Goal: Task Accomplishment & Management: Manage account settings

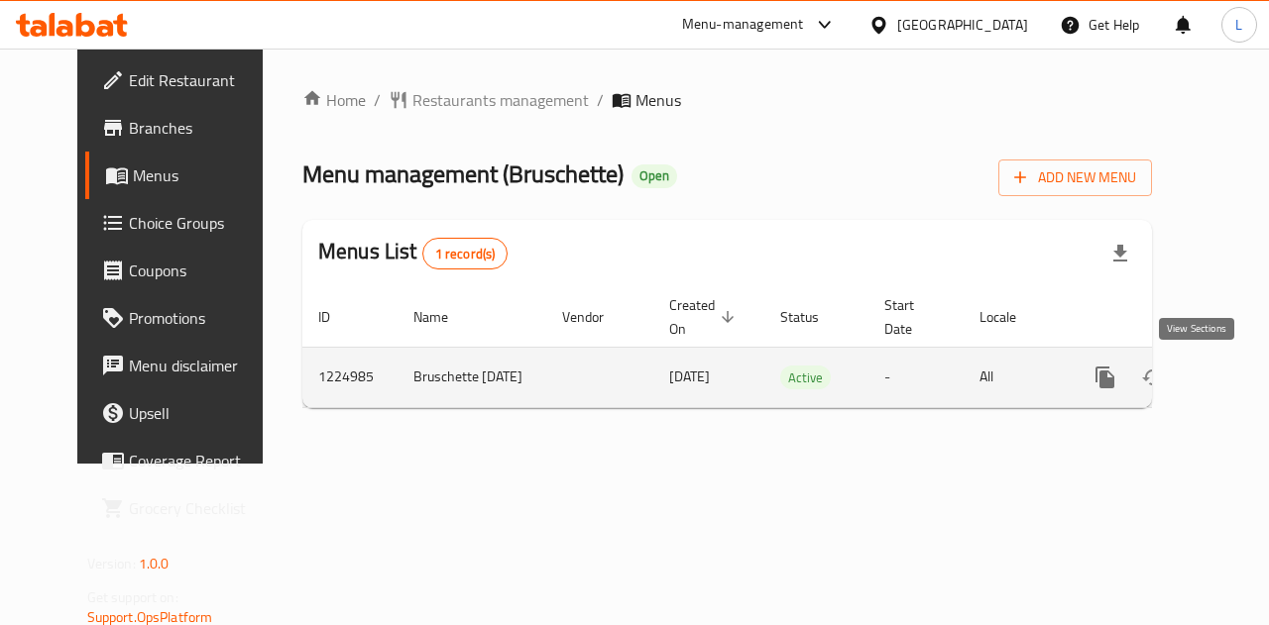
click at [1236, 377] on icon "enhanced table" at bounding box center [1248, 378] width 24 height 24
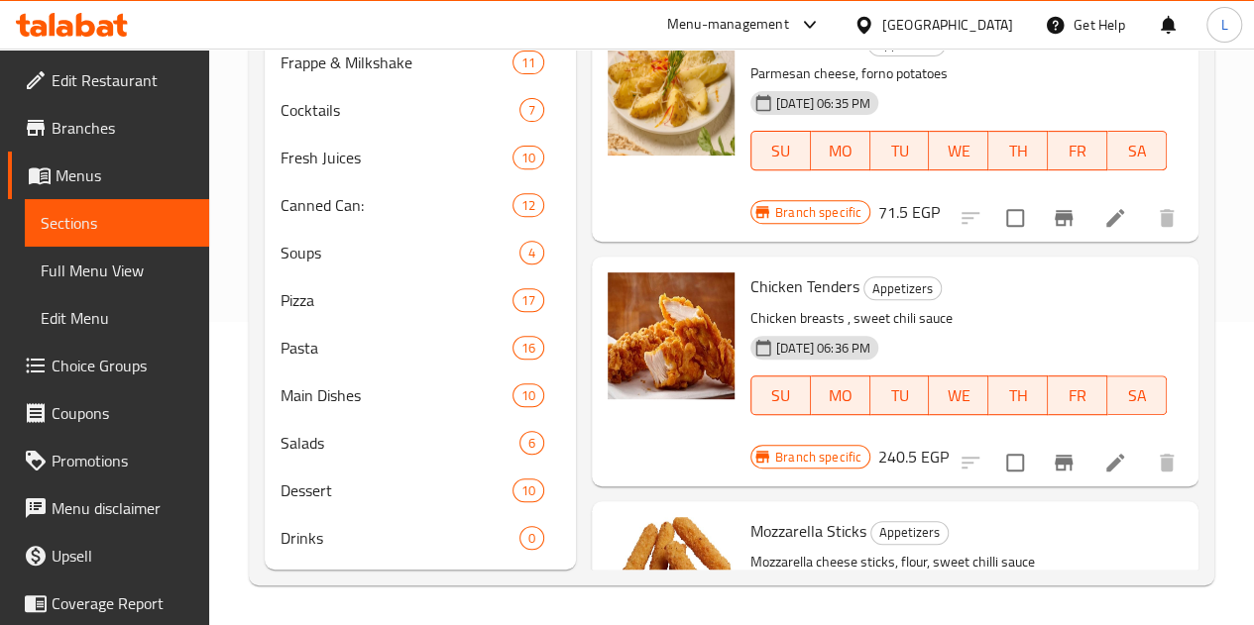
scroll to position [332, 0]
click at [357, 388] on span "Main Dishes" at bounding box center [369, 396] width 176 height 24
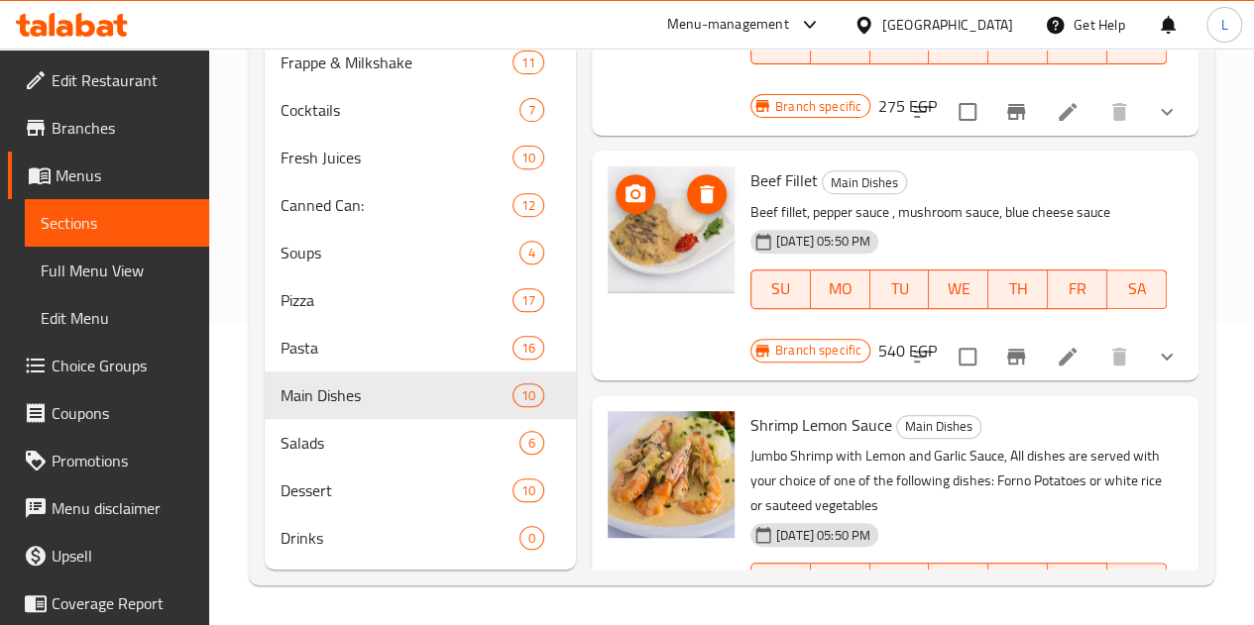
scroll to position [1142, 0]
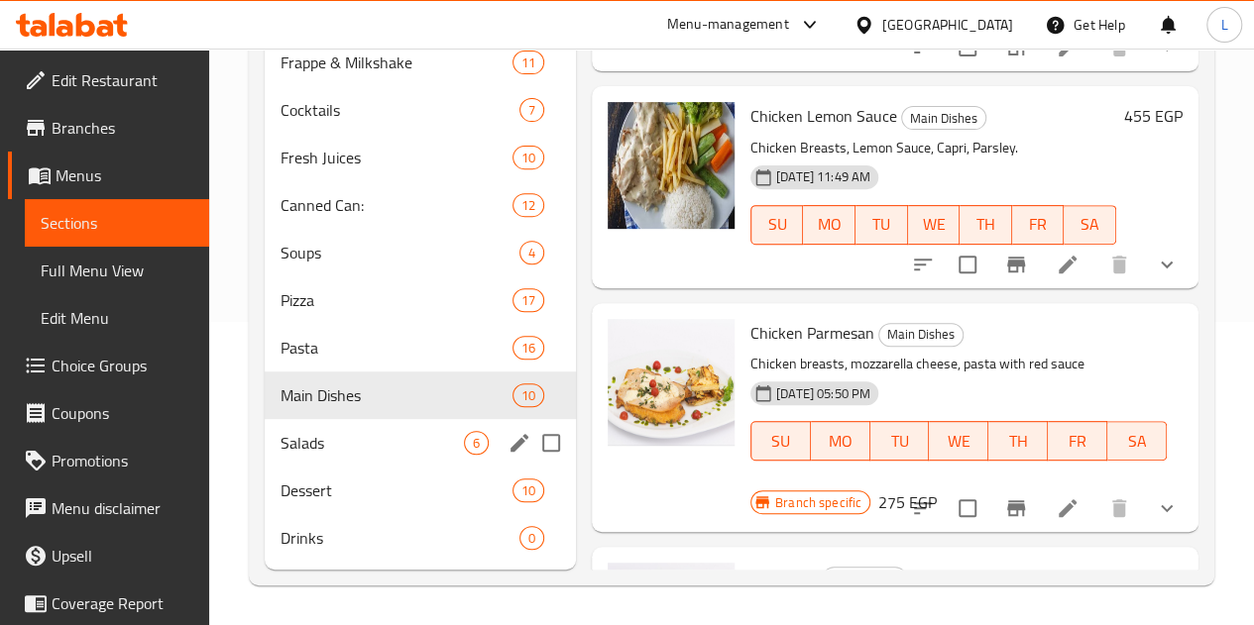
click at [313, 453] on span "Salads" at bounding box center [372, 443] width 183 height 24
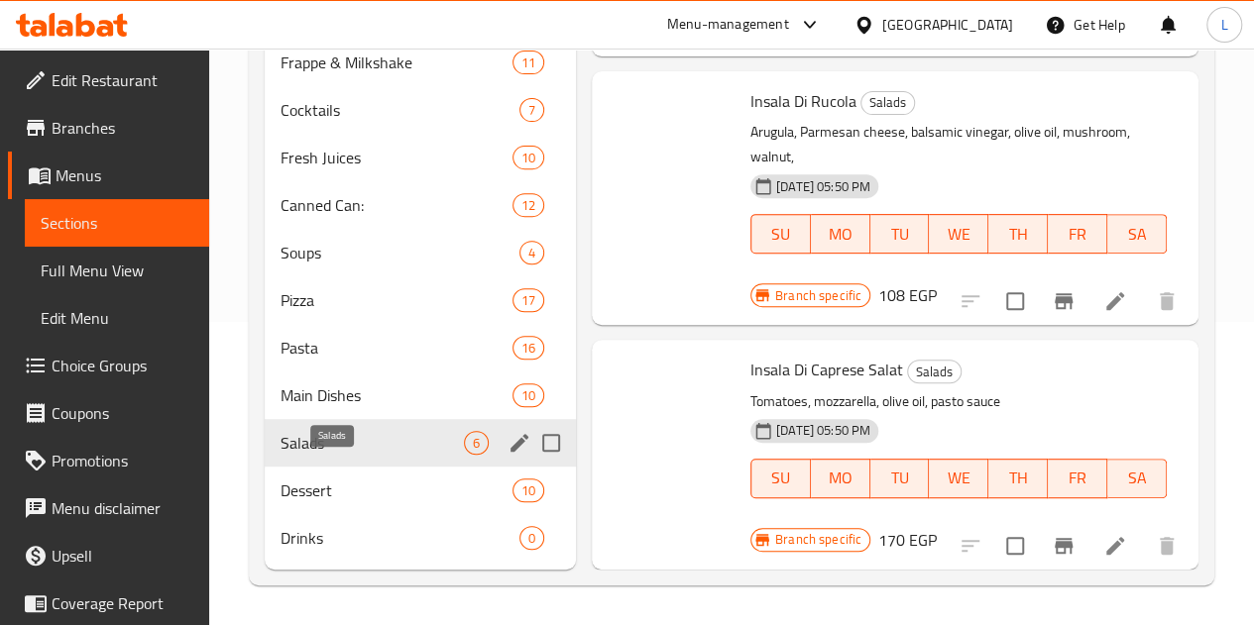
scroll to position [849, 0]
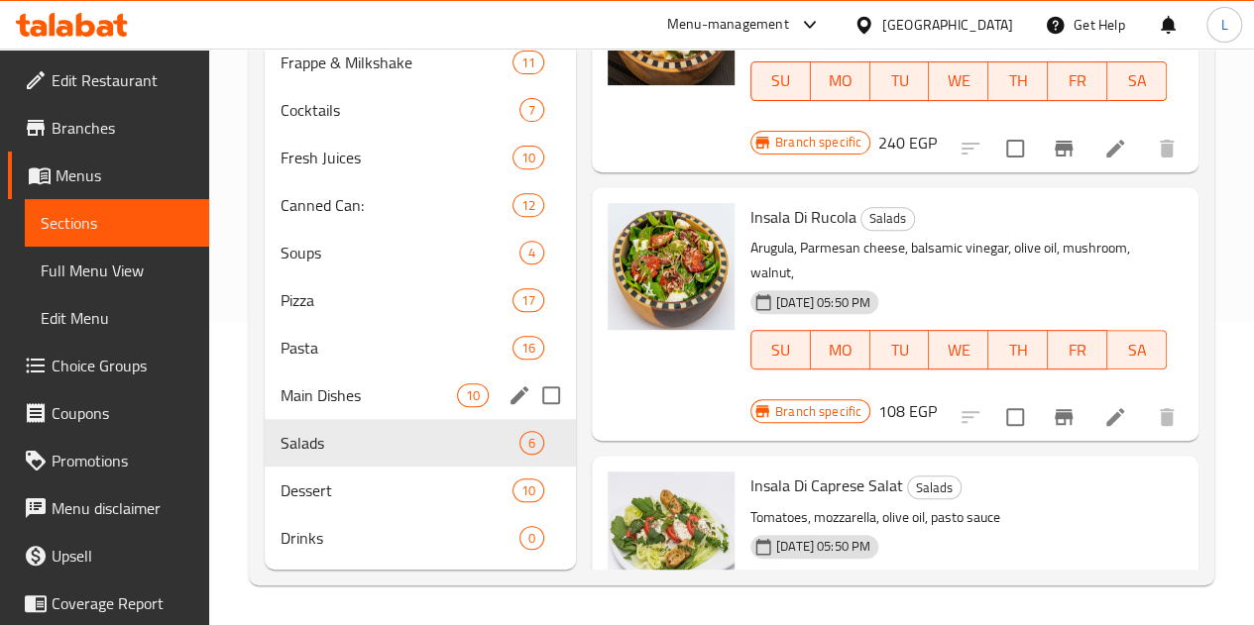
click at [335, 383] on div "Main Dishes 10" at bounding box center [420, 396] width 311 height 48
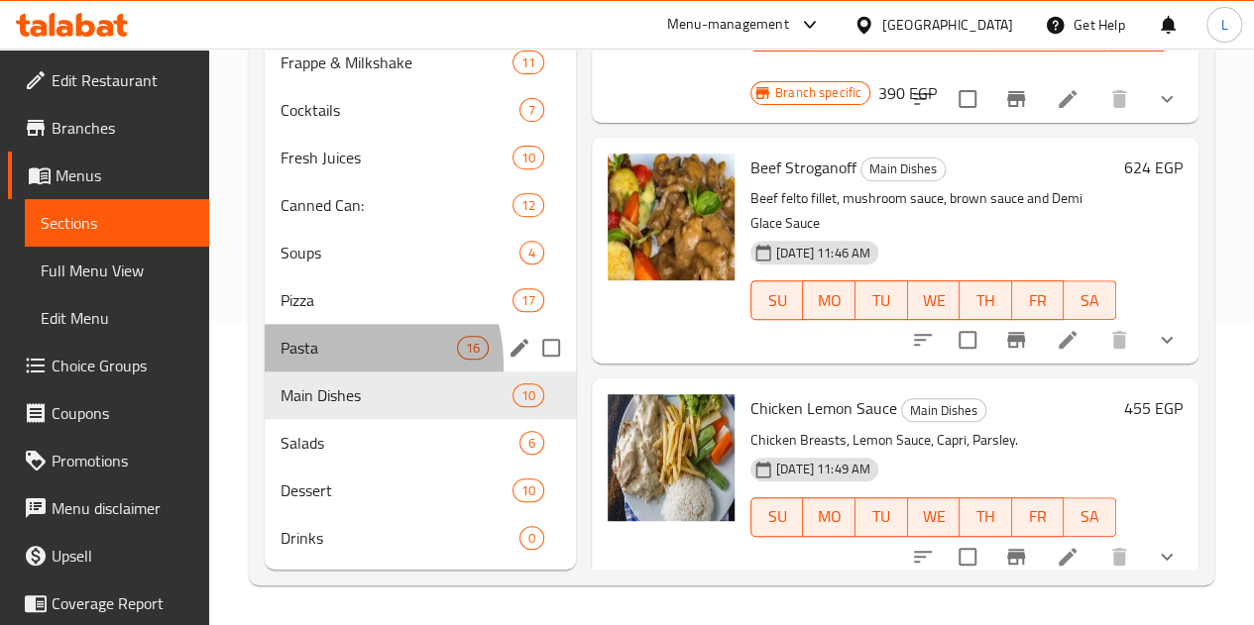
click at [343, 366] on div "Pasta 16" at bounding box center [420, 348] width 311 height 48
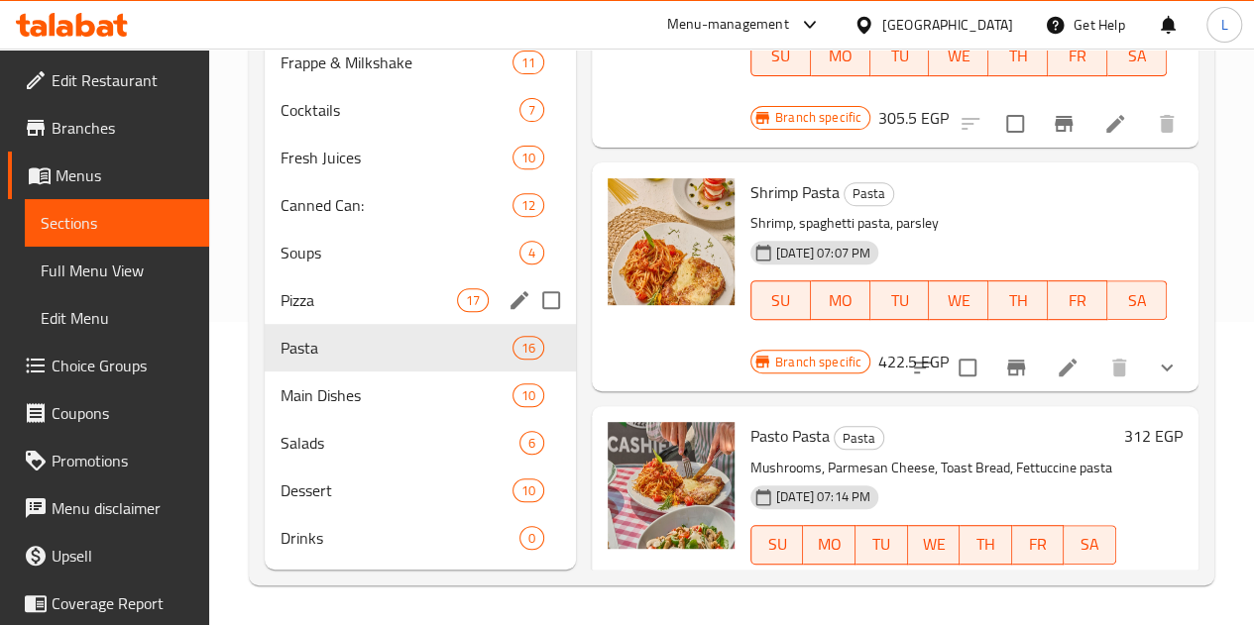
click at [357, 315] on div "Pizza 17" at bounding box center [420, 301] width 311 height 48
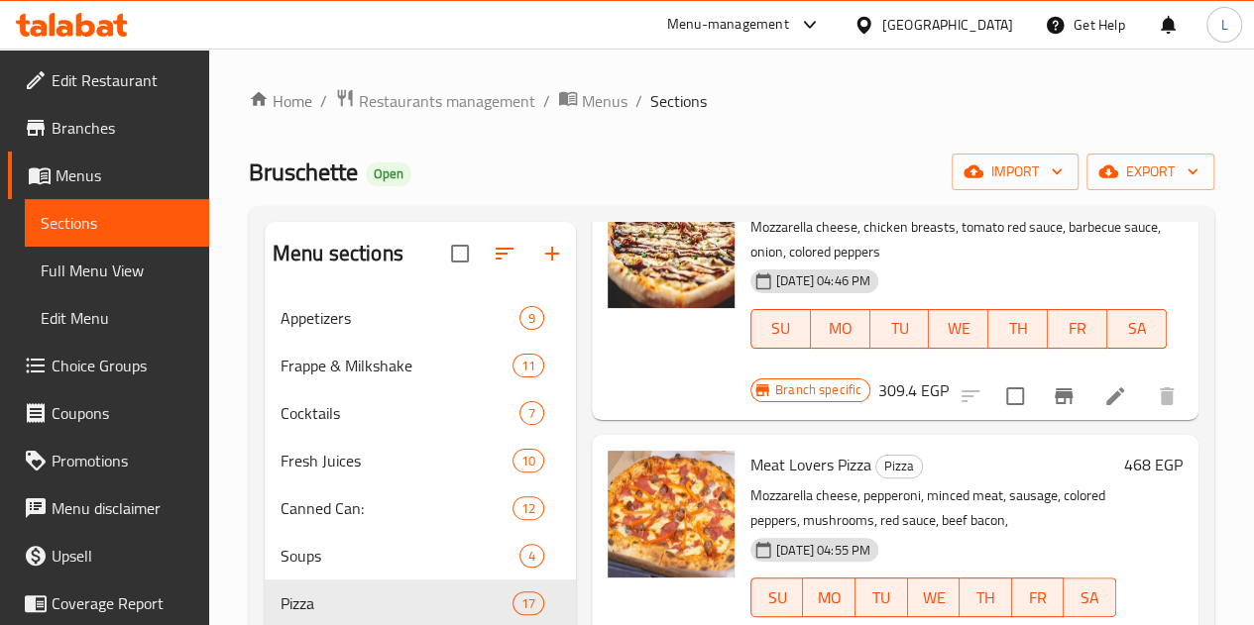
click at [789, 31] on div "Menu-management" at bounding box center [728, 25] width 122 height 24
click at [858, 66] on div "All Plugins" at bounding box center [767, 87] width 297 height 46
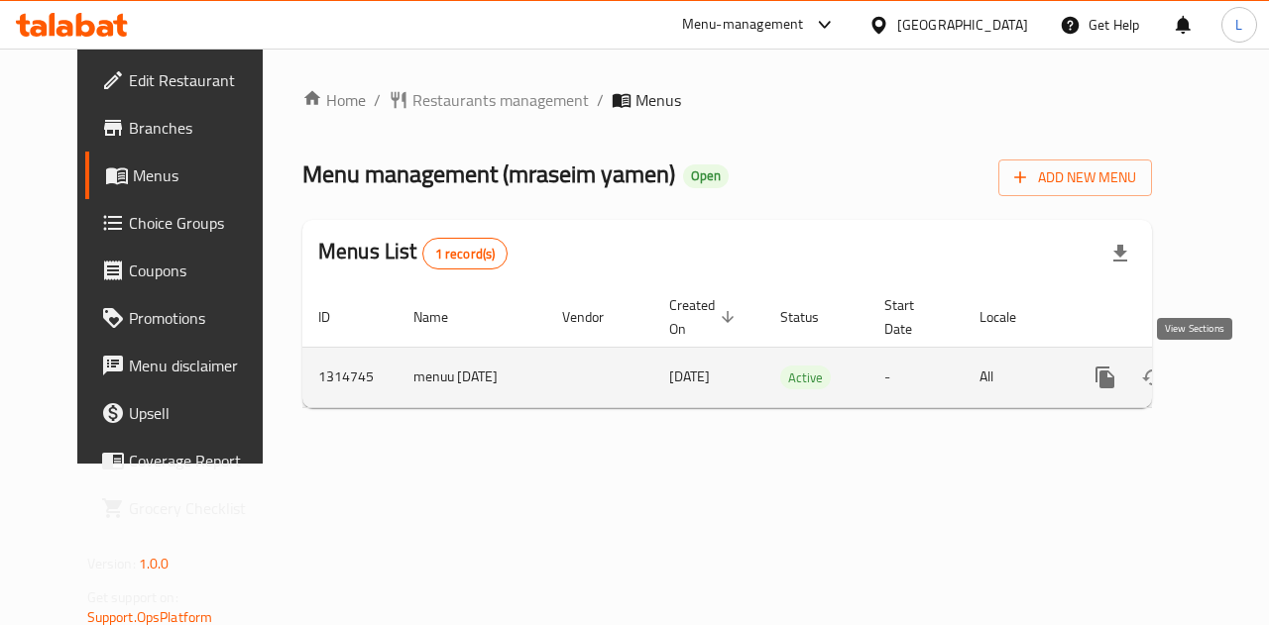
click at [1224, 372] on link "enhanced table" at bounding box center [1248, 378] width 48 height 48
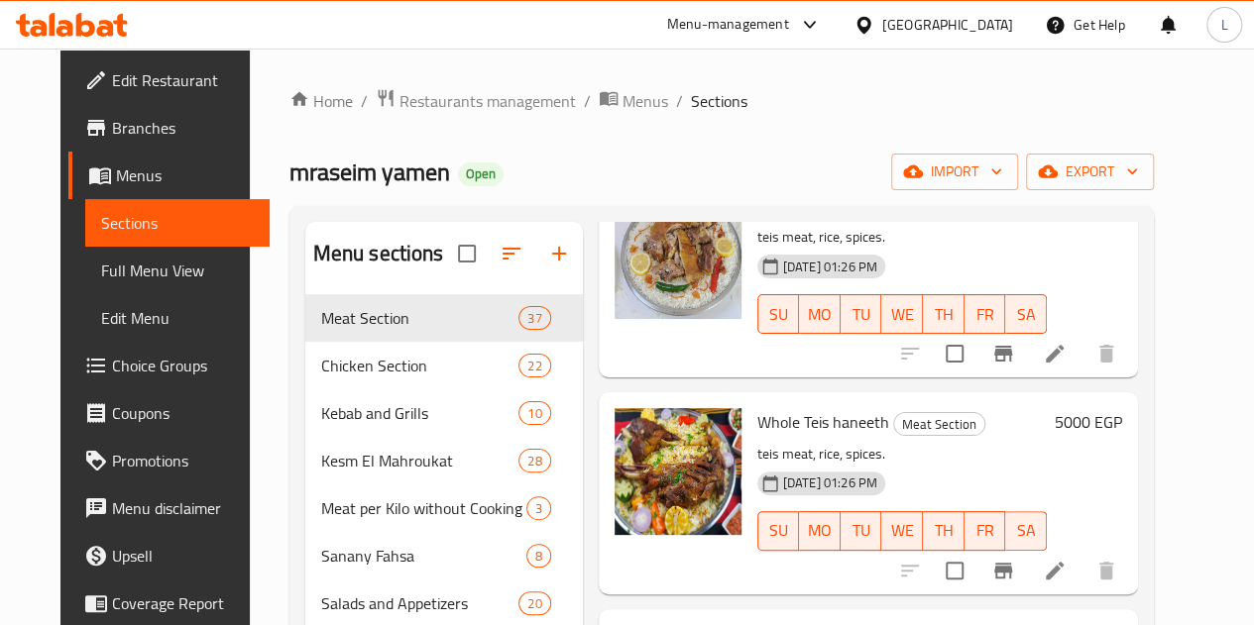
scroll to position [577, 0]
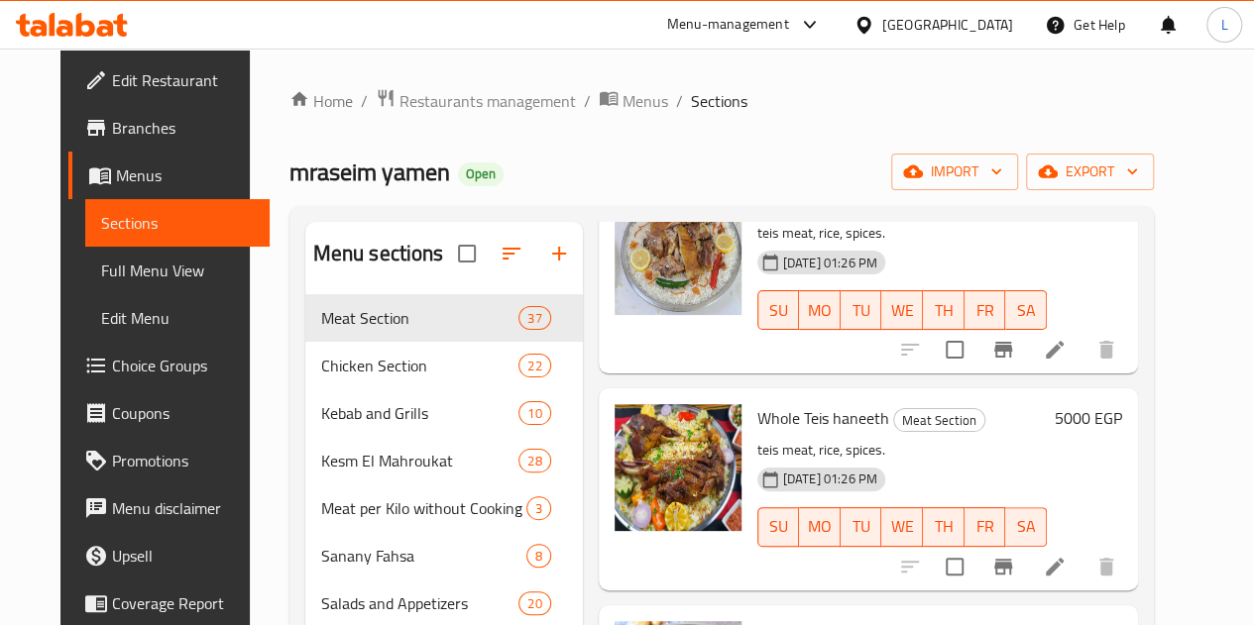
click at [112, 117] on span "Branches" at bounding box center [183, 128] width 142 height 24
